Goal: Information Seeking & Learning: Learn about a topic

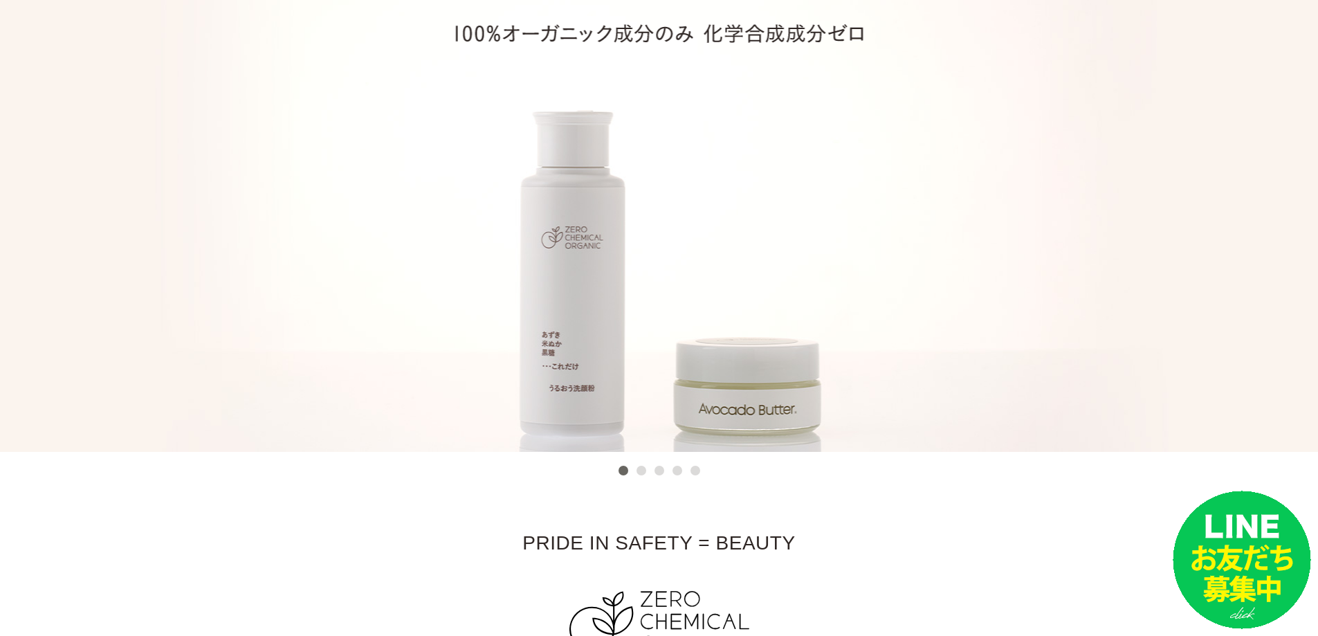
scroll to position [461, 0]
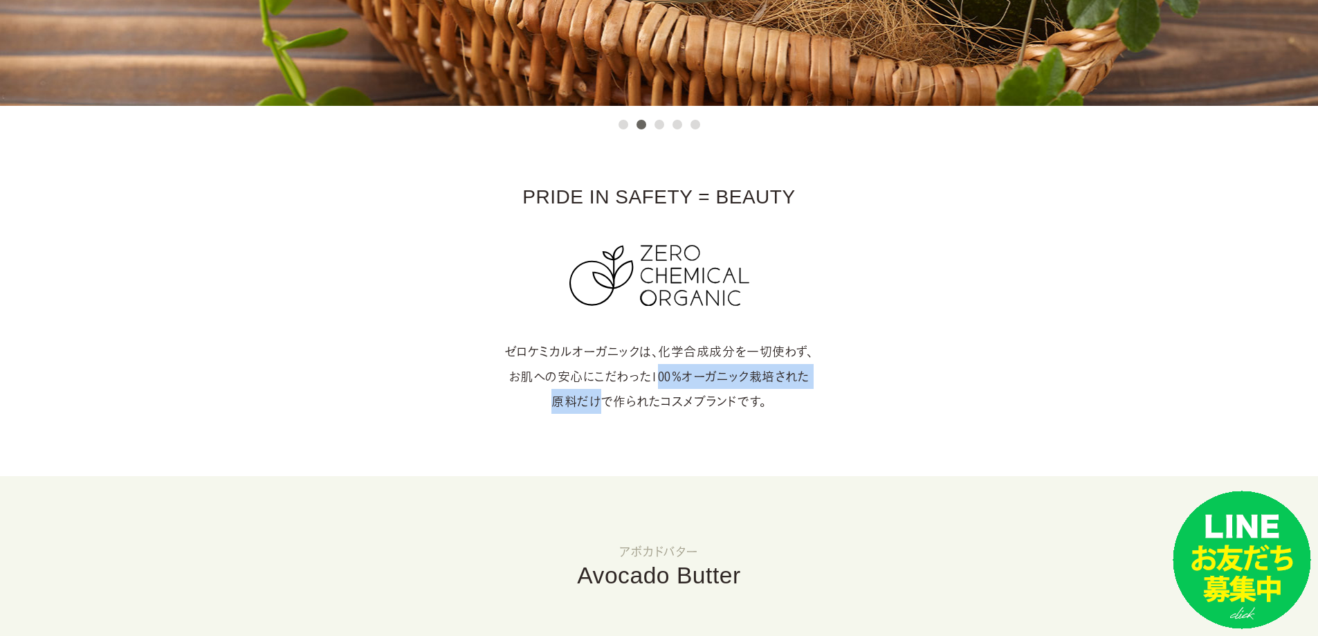
drag, startPoint x: 652, startPoint y: 376, endPoint x: 587, endPoint y: 410, distance: 72.7
click at [587, 410] on p "ゼロケミカルオーガニックは、化学合成成分を一切使わず、 お肌への安心にこだわった100％オーガニック栽培された 原料だけで作られたコスメブランドです。" at bounding box center [659, 376] width 1263 height 75
copy p "100％オーガニック栽培された 原料だ"
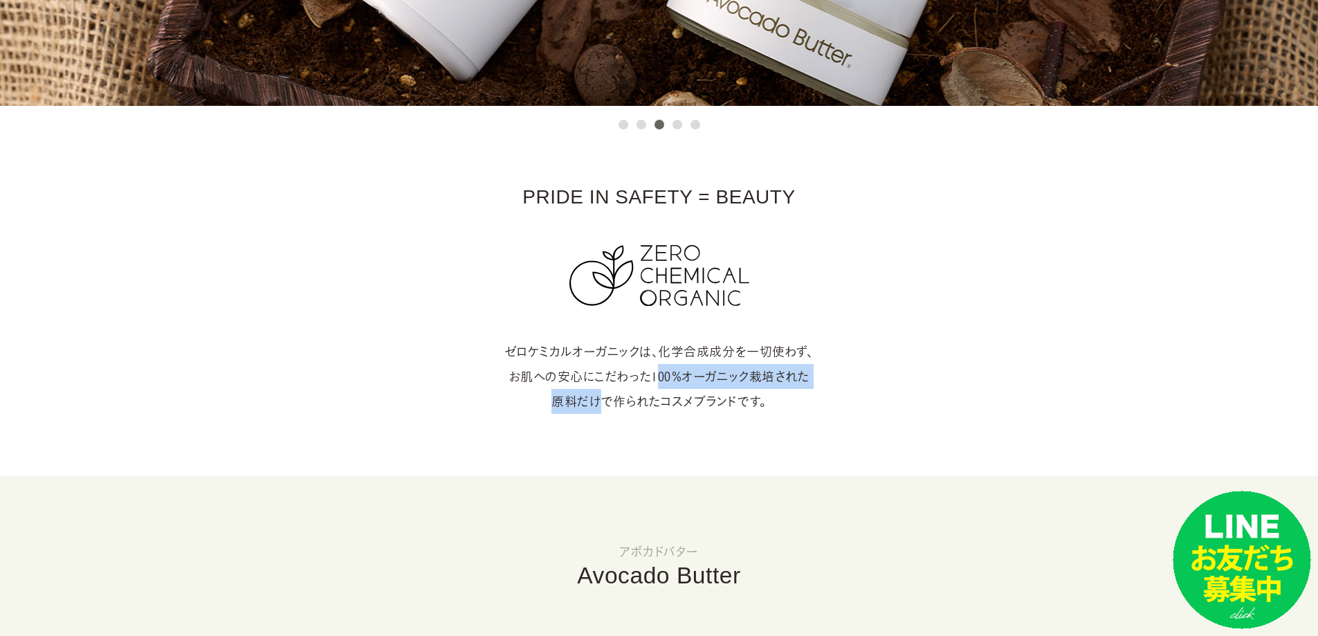
scroll to position [1153, 0]
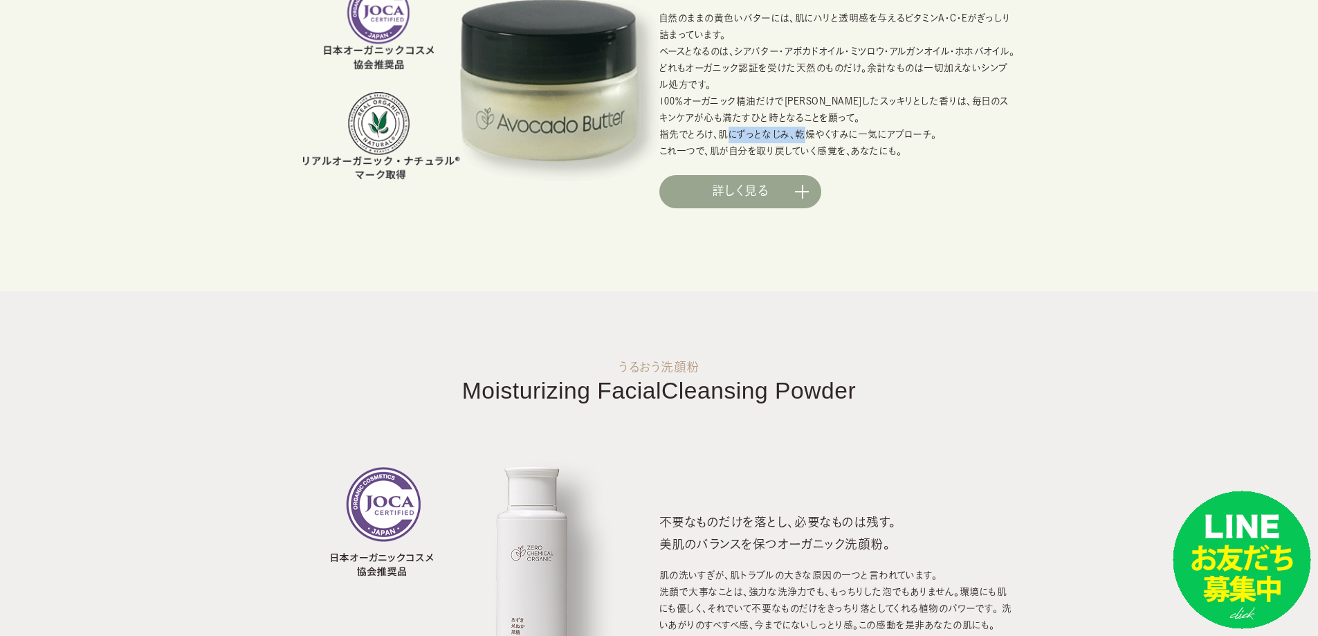
drag, startPoint x: 719, startPoint y: 136, endPoint x: 797, endPoint y: 139, distance: 77.6
click at [797, 139] on p "自然のままの黄色いバターには、肌にハリと透明感を与えるビタミンA・C・Eがぎっしり詰まっています。 ベースとなるのは、シアバター・アボカドオイル・ミツロウ・ア…" at bounding box center [837, 84] width 356 height 149
copy p "肌にずっとなじみ、"
click at [873, 172] on div "植物オイルの濃密なうるおいを、肌に寄り添う1本に。 100％オーガニックのマルチバーム 自然のままの黄色いバターには、肌にハリと透明感を与えるビタミンA・C・…" at bounding box center [837, 81] width 356 height 254
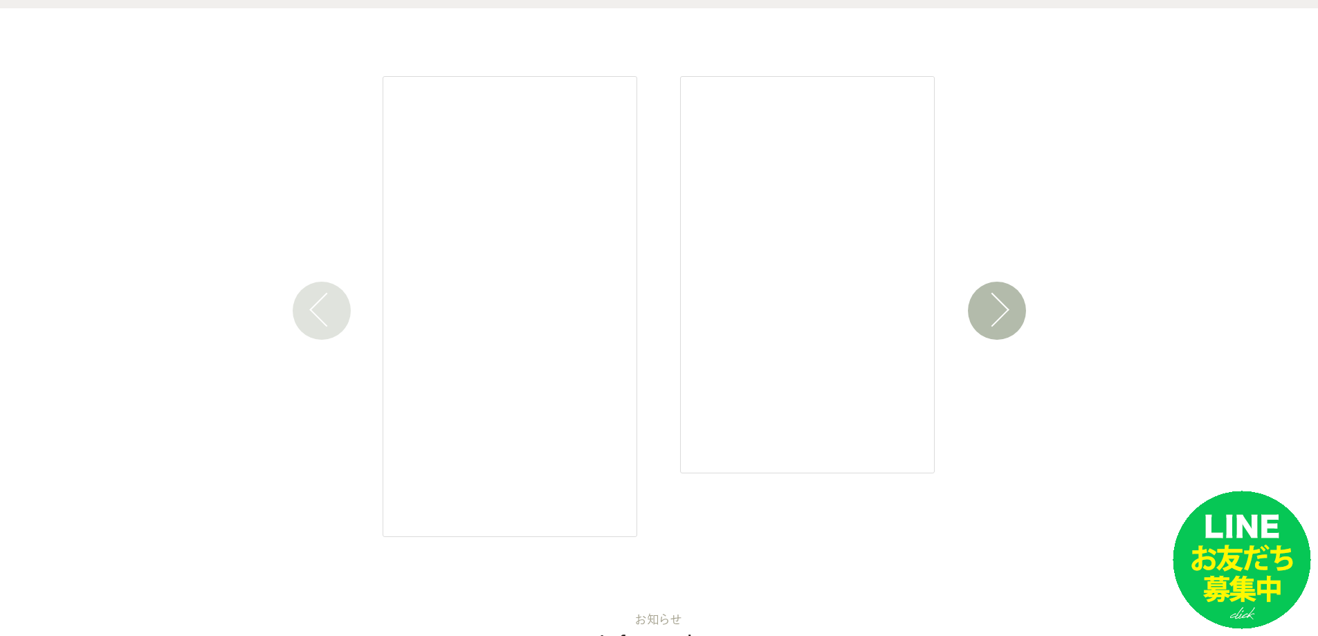
scroll to position [2652, 0]
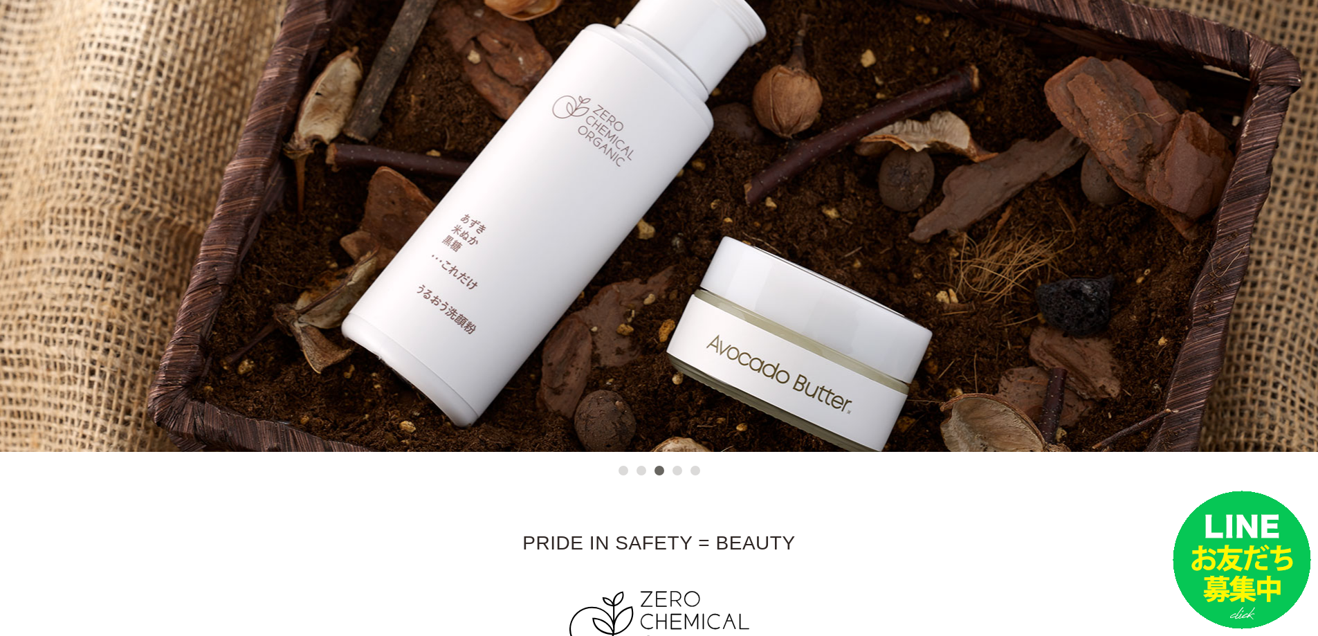
scroll to position [0, 0]
